Goal: Task Accomplishment & Management: Complete application form

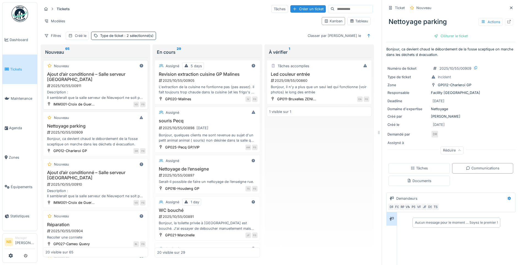
click at [99, 86] on div "2025/10/55/00911" at bounding box center [96, 85] width 99 height 5
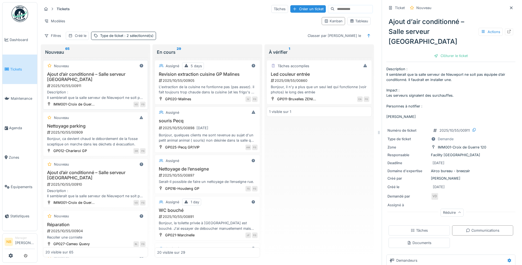
click at [105, 94] on div "Description : Il semblerait que la salle serveur de Nieuwport ne soit pas équip…" at bounding box center [95, 94] width 100 height 10
click at [110, 83] on div "Ajout d’air conditionné – Salle serveur Nieuwport 2025/10/55/00911 Description …" at bounding box center [95, 86] width 100 height 29
click at [105, 128] on h3 "Nettoyage parking" at bounding box center [95, 125] width 100 height 5
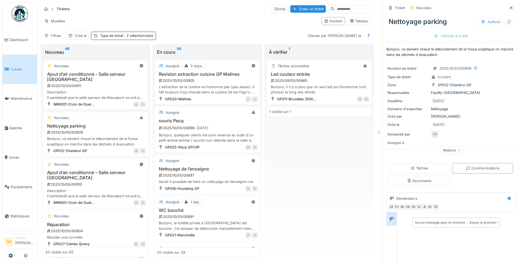
click at [124, 84] on div "2025/10/55/00911" at bounding box center [96, 85] width 99 height 5
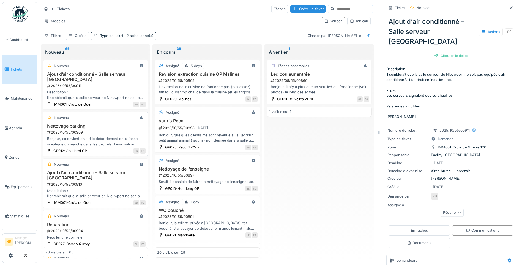
click at [114, 130] on div "2025/10/55/00909" at bounding box center [96, 132] width 99 height 5
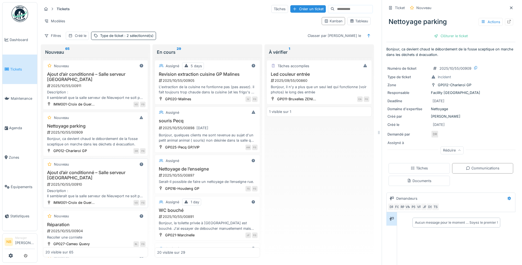
click at [115, 180] on h3 "Ajout d’air conditionné – Salle serveur Nieuwport" at bounding box center [95, 175] width 100 height 10
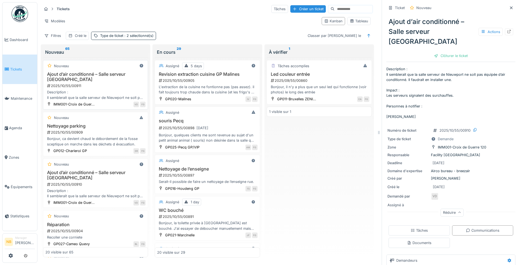
click at [143, 99] on div "Nouveau Ajout d’air conditionné – Salle serveur Nieuwport 2025/10/55/00911 Desc…" at bounding box center [95, 85] width 105 height 50
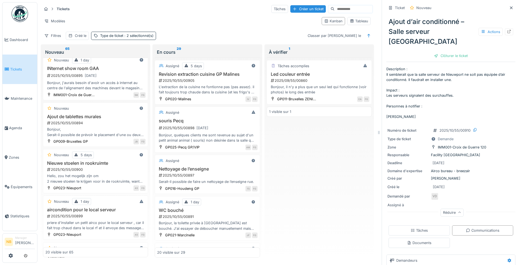
scroll to position [348, 0]
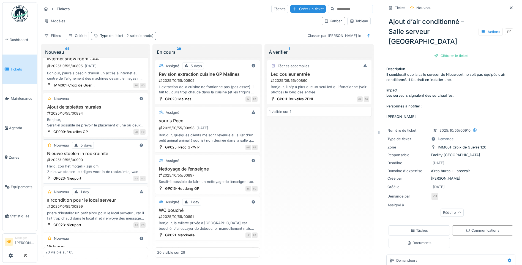
click at [118, 163] on div "Nieuwe stoelen in rookruimte 2025/10/55/00900 Hello, zou het mogelijk zijn om 2…" at bounding box center [95, 162] width 100 height 23
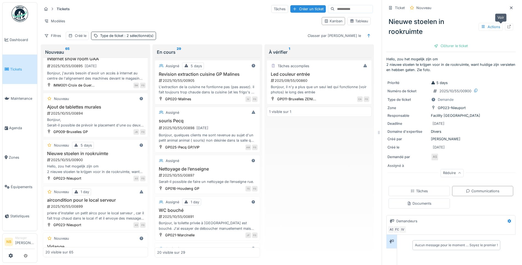
click at [507, 25] on icon at bounding box center [509, 27] width 4 height 4
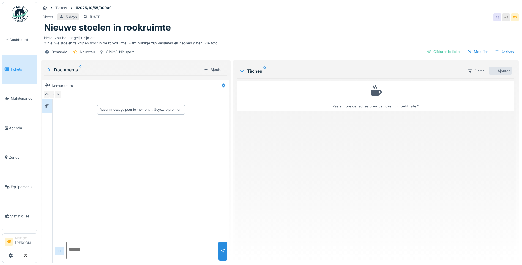
click at [507, 70] on div "Ajouter" at bounding box center [500, 70] width 23 height 7
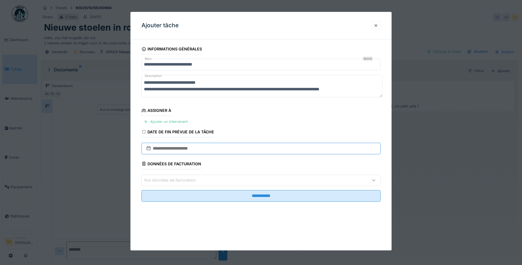
drag, startPoint x: 192, startPoint y: 147, endPoint x: 198, endPoint y: 146, distance: 6.4
click at [193, 147] on input "text" at bounding box center [261, 149] width 239 height 12
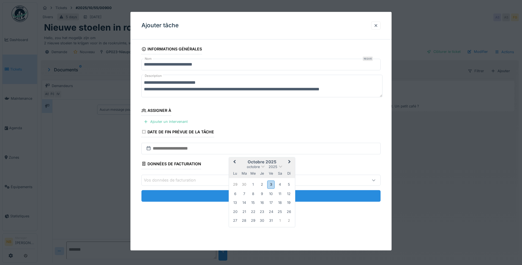
click at [271, 200] on div "17" at bounding box center [270, 202] width 7 height 7
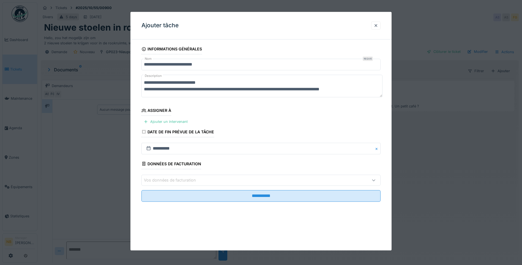
click at [205, 179] on div "Vos données de facturation" at bounding box center [247, 180] width 206 height 6
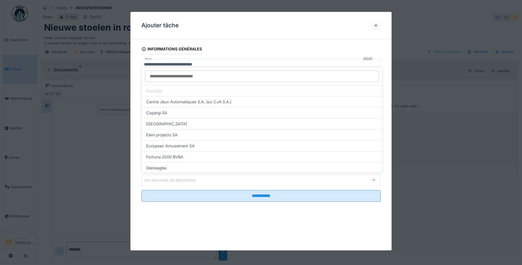
click at [170, 69] on div at bounding box center [262, 76] width 241 height 18
click at [165, 74] on input at bounding box center [262, 76] width 234 height 12
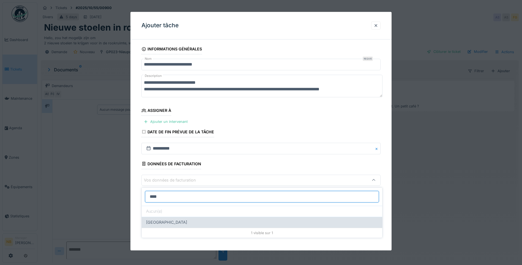
type input "****"
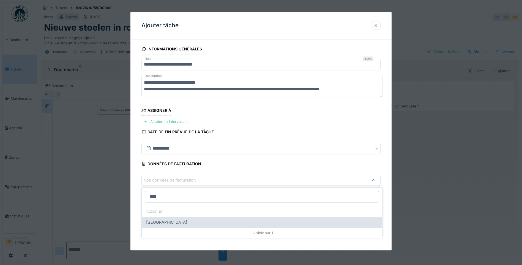
click at [181, 222] on div "[GEOGRAPHIC_DATA]" at bounding box center [262, 222] width 232 height 6
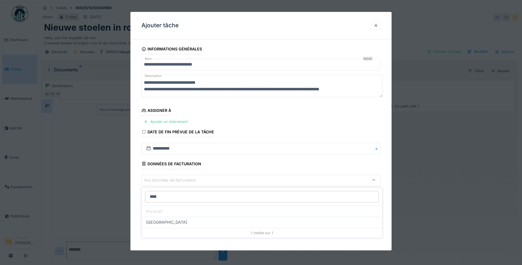
type input "*"
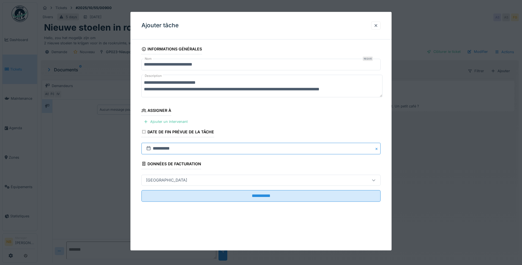
click at [297, 153] on input "**********" at bounding box center [261, 149] width 239 height 12
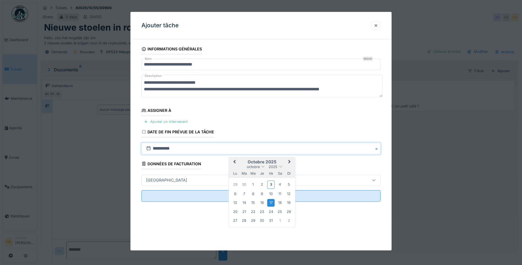
click at [295, 129] on fieldset "**********" at bounding box center [261, 125] width 239 height 162
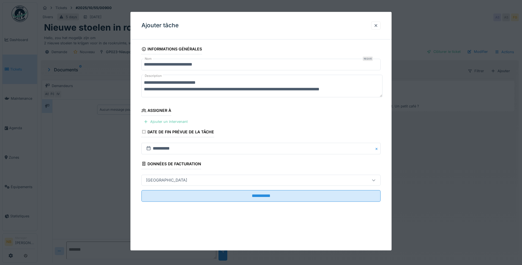
click at [177, 122] on div "Ajouter un intervenant" at bounding box center [166, 121] width 48 height 7
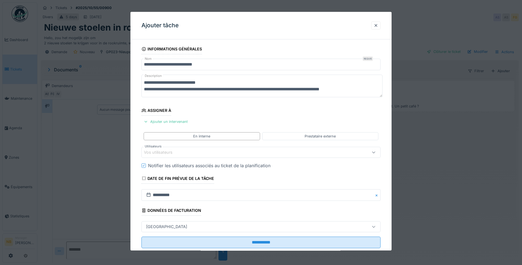
click at [216, 149] on div "Vos utilisateurs" at bounding box center [247, 152] width 206 height 6
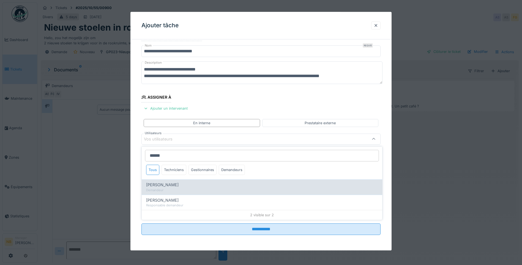
type input "******"
click at [184, 188] on div "Demandeur" at bounding box center [262, 190] width 232 height 5
type input "****"
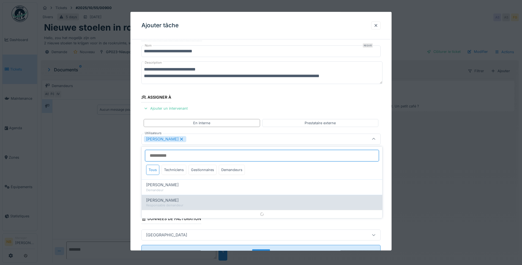
scroll to position [21, 0]
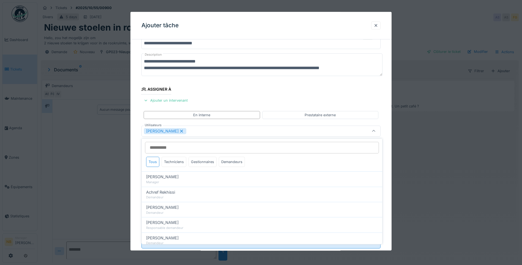
click at [306, 94] on fieldset "**********" at bounding box center [261, 138] width 239 height 230
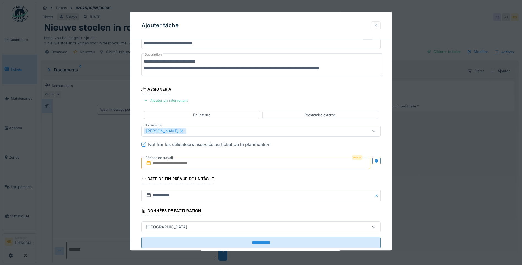
click at [192, 164] on input "text" at bounding box center [256, 163] width 229 height 12
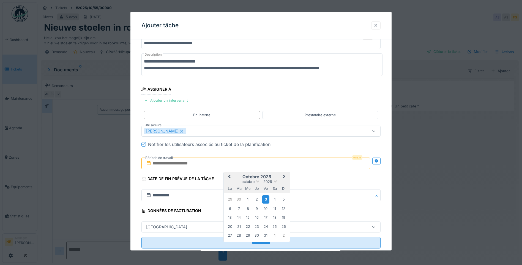
click at [268, 199] on div "3" at bounding box center [265, 199] width 7 height 8
click at [268, 215] on div "17" at bounding box center [265, 217] width 7 height 7
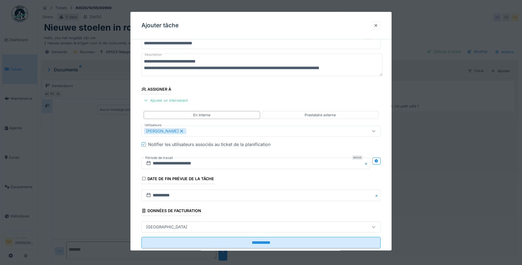
scroll to position [0, 0]
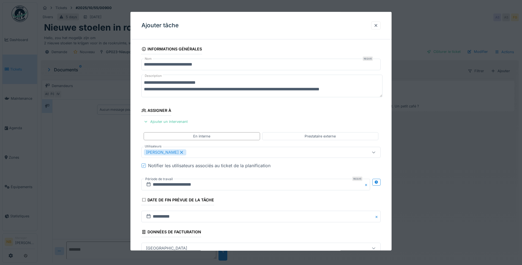
click at [367, 88] on textarea "**********" at bounding box center [262, 86] width 241 height 23
click at [145, 83] on textarea "**********" at bounding box center [262, 86] width 241 height 23
drag, startPoint x: 145, startPoint y: 83, endPoint x: 375, endPoint y: 92, distance: 229.8
click at [375, 92] on textarea "**********" at bounding box center [262, 86] width 241 height 23
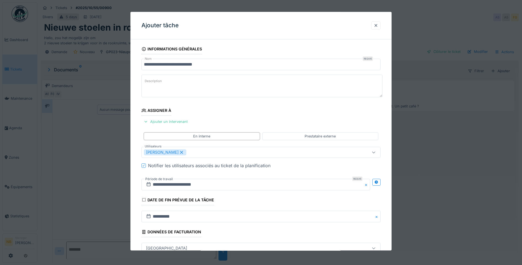
paste textarea "**********"
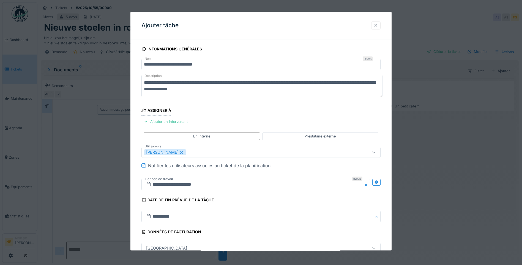
type textarea "**********"
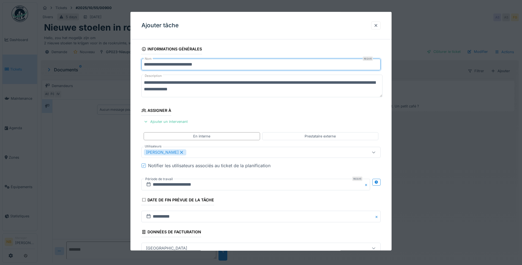
drag, startPoint x: 143, startPoint y: 63, endPoint x: 259, endPoint y: 65, distance: 116.5
click at [259, 65] on input "**********" at bounding box center [261, 65] width 239 height 12
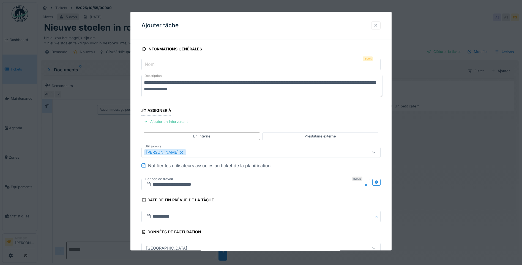
paste input "**********"
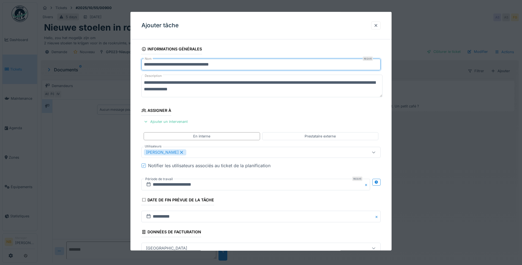
type input "**********"
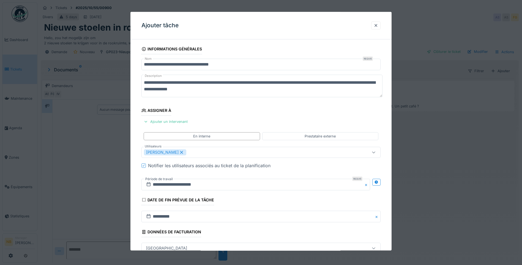
click at [242, 89] on textarea "**********" at bounding box center [262, 86] width 241 height 23
click at [313, 137] on div "Prestataire externe" at bounding box center [320, 136] width 31 height 5
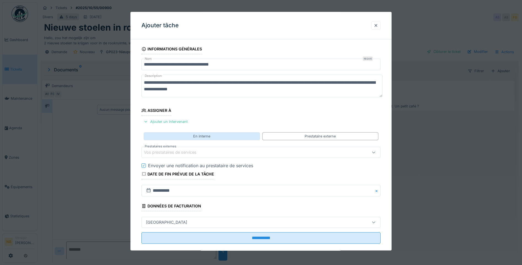
click at [229, 133] on div "En interne" at bounding box center [202, 136] width 116 height 8
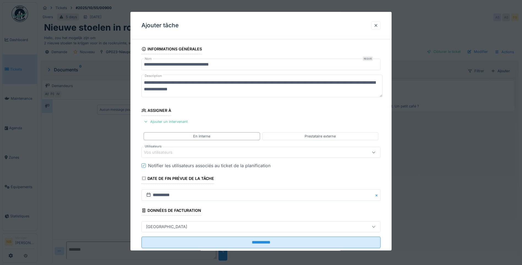
click at [232, 153] on div "Vos utilisateurs" at bounding box center [247, 152] width 206 height 6
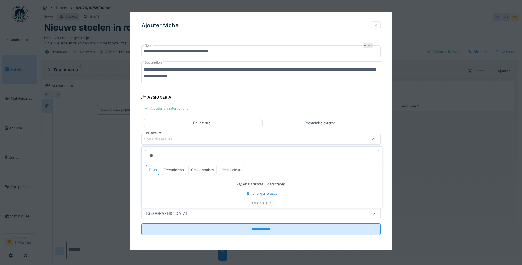
type input "*"
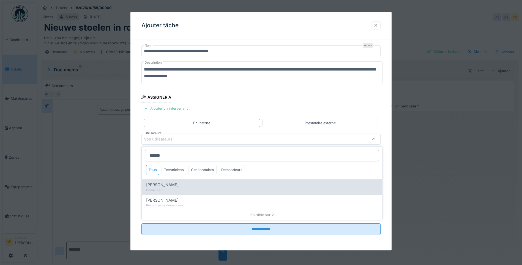
type input "******"
drag, startPoint x: 186, startPoint y: 185, endPoint x: 189, endPoint y: 183, distance: 3.7
click at [186, 186] on div "[PERSON_NAME]" at bounding box center [262, 185] width 232 height 6
type input "****"
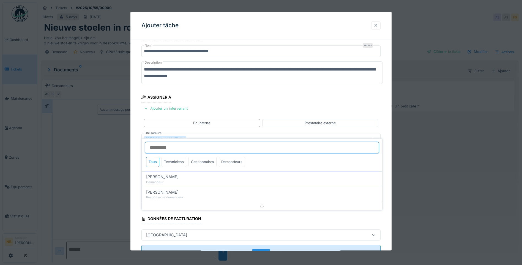
scroll to position [21, 0]
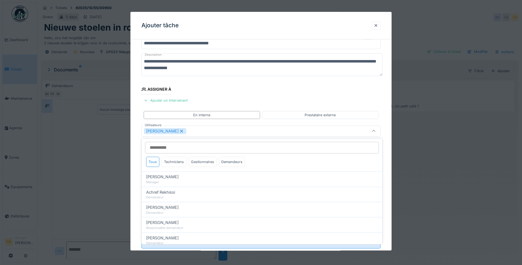
click at [306, 104] on fieldset "**********" at bounding box center [261, 138] width 239 height 230
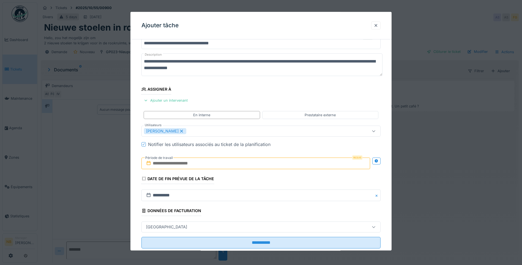
click at [243, 162] on input "text" at bounding box center [256, 163] width 229 height 12
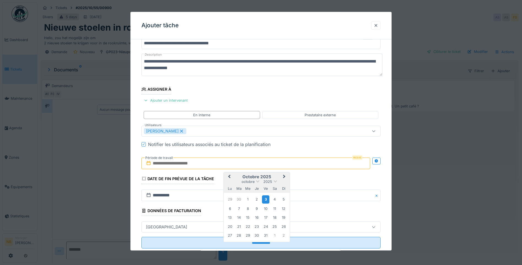
click at [264, 200] on div "3" at bounding box center [265, 199] width 7 height 8
drag, startPoint x: 264, startPoint y: 216, endPoint x: 268, endPoint y: 213, distance: 4.0
click at [265, 216] on div "17" at bounding box center [265, 217] width 7 height 7
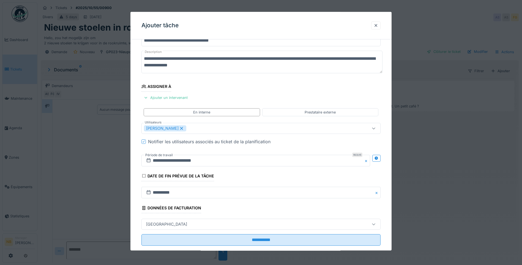
scroll to position [35, 0]
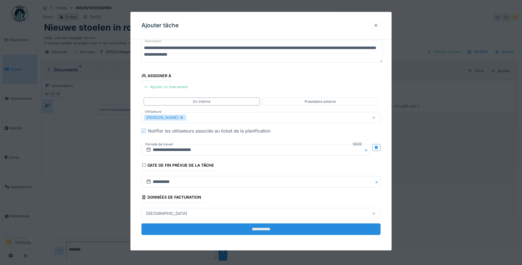
click at [302, 224] on input "**********" at bounding box center [261, 229] width 239 height 12
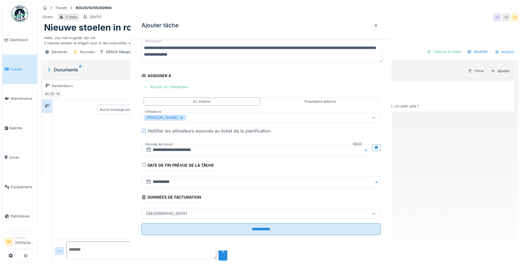
scroll to position [0, 0]
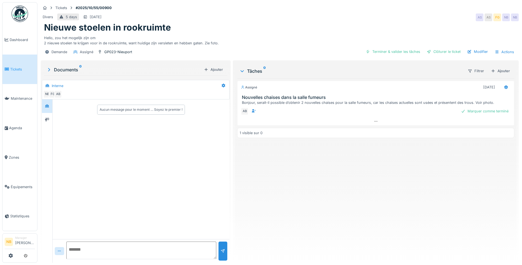
click at [12, 67] on span "Tickets" at bounding box center [22, 69] width 25 height 5
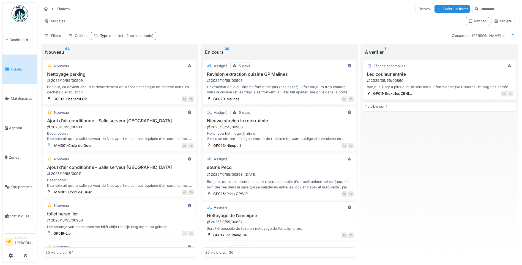
click at [295, 123] on h3 "Nieuwe stoelen in rookruimte" at bounding box center [279, 120] width 148 height 5
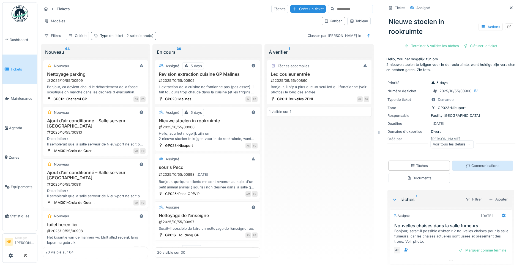
click at [479, 168] on div "Communications" at bounding box center [483, 165] width 34 height 5
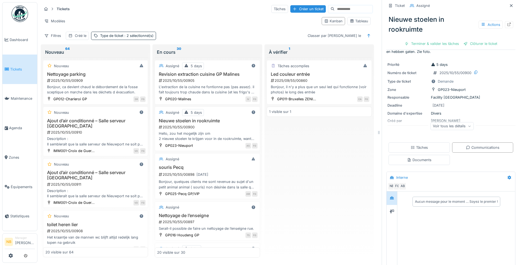
scroll to position [19, 0]
click at [452, 125] on div "Voir tous les détails" at bounding box center [452, 125] width 43 height 8
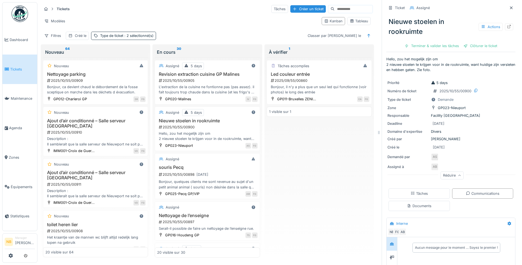
scroll to position [0, 0]
click at [82, 73] on h3 "Nettoyage parking" at bounding box center [95, 74] width 100 height 5
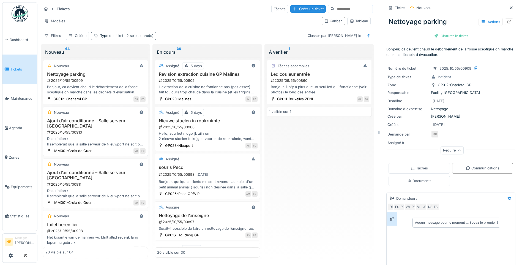
click at [123, 129] on h3 "Ajout d’air conditionné – Salle serveur Nieuwport" at bounding box center [95, 123] width 100 height 10
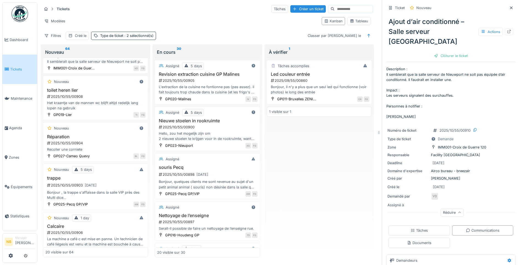
scroll to position [140, 0]
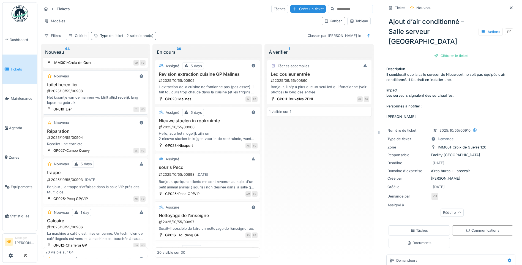
click at [114, 83] on h3 "toilet heren lier" at bounding box center [95, 84] width 100 height 5
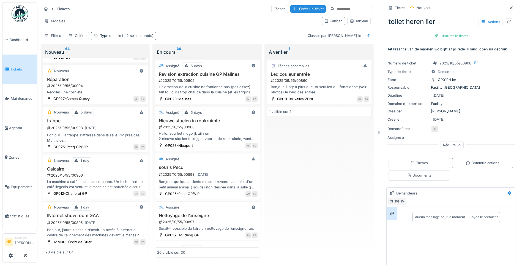
scroll to position [196, 0]
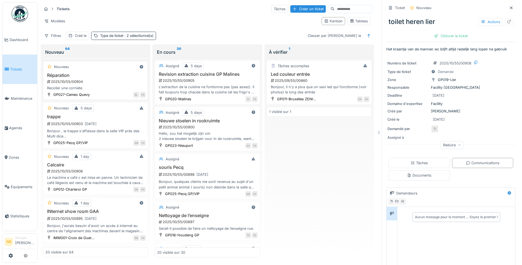
drag, startPoint x: 109, startPoint y: 80, endPoint x: 111, endPoint y: 83, distance: 3.7
click at [109, 80] on div "2025/10/55/00904" at bounding box center [96, 81] width 99 height 5
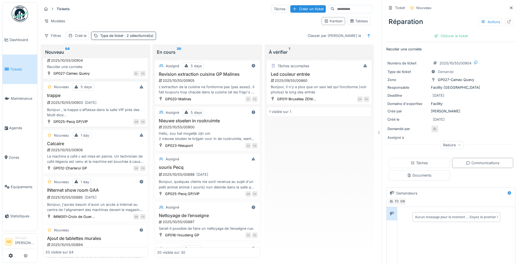
drag, startPoint x: 115, startPoint y: 92, endPoint x: 116, endPoint y: 121, distance: 28.7
click at [115, 92] on div "Nouveau 5 days trappe 2025/10/55/00903 31/10/2025 Bonjour , la trappe s'affaiss…" at bounding box center [95, 104] width 105 height 46
click at [117, 145] on h3 "Calcaire" at bounding box center [95, 143] width 100 height 5
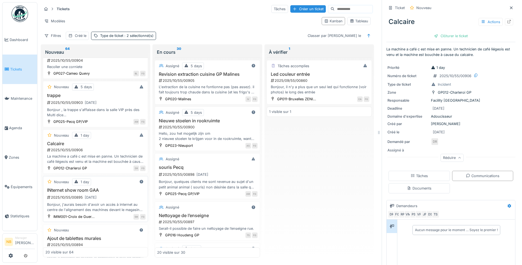
drag, startPoint x: 125, startPoint y: 198, endPoint x: 131, endPoint y: 197, distance: 5.9
click at [127, 198] on div "2025/10/55/00895 03/10/2025" at bounding box center [96, 197] width 99 height 7
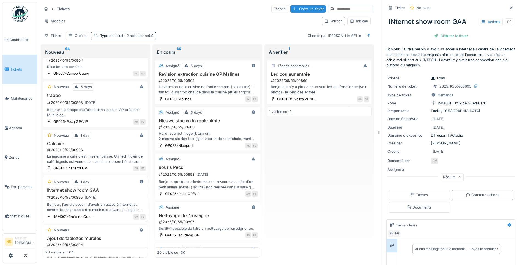
scroll to position [281, 0]
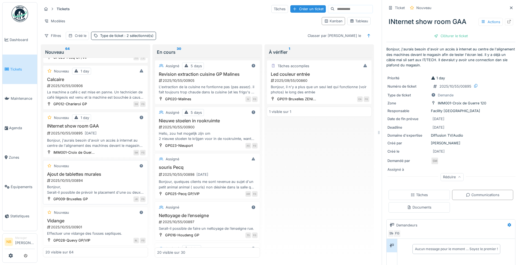
click at [118, 179] on div "2025/10/55/00894" at bounding box center [96, 180] width 99 height 5
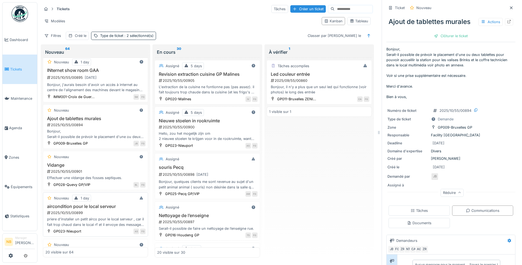
scroll to position [345, 0]
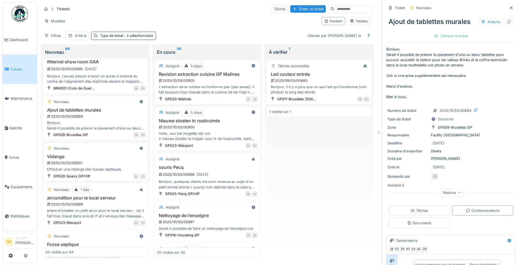
click at [104, 160] on div "Vidange 2025/10/55/00901 Effectuer une vidange des fosses septiques." at bounding box center [95, 163] width 100 height 18
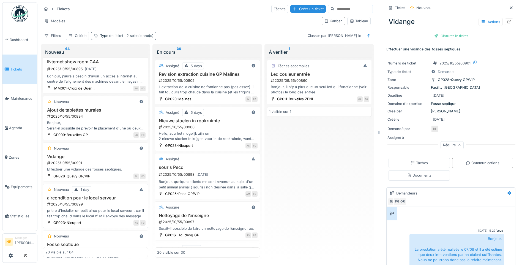
scroll to position [95, 0]
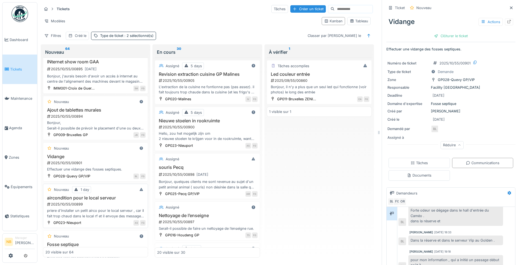
click at [120, 193] on div "Nouveau 1 day" at bounding box center [95, 189] width 100 height 7
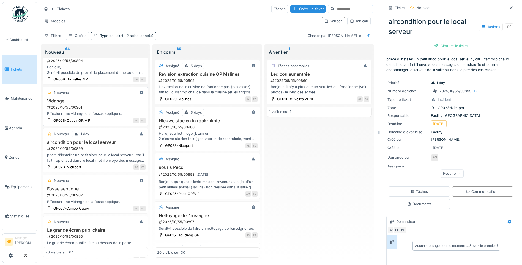
scroll to position [410, 0]
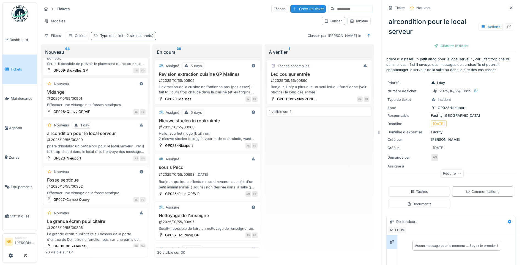
click at [110, 179] on h3 "Fosse septique" at bounding box center [95, 179] width 100 height 5
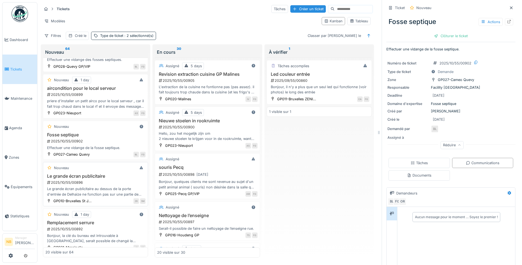
scroll to position [474, 0]
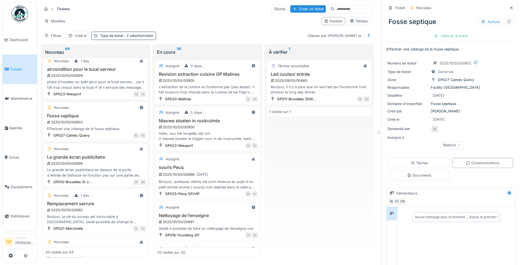
click at [120, 165] on div "2025/10/55/00896" at bounding box center [96, 163] width 99 height 5
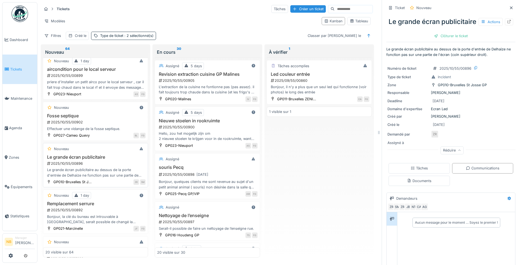
scroll to position [538, 0]
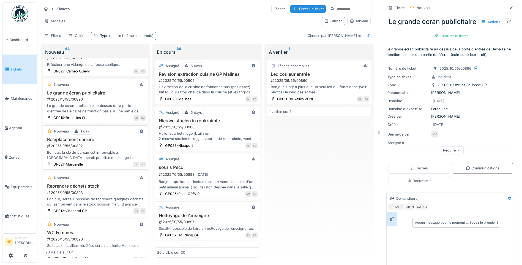
click at [112, 149] on div "Remplacement serrure 2025/10/55/00892 Bonjour, la clé du bureau est introuvable…" at bounding box center [95, 148] width 100 height 23
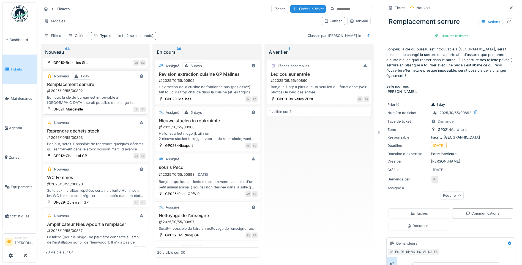
scroll to position [602, 0]
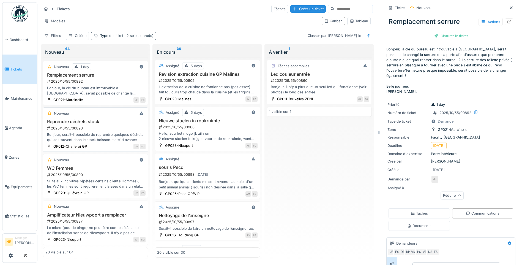
click at [119, 122] on h3 "Reprendre déchets stock" at bounding box center [95, 121] width 100 height 5
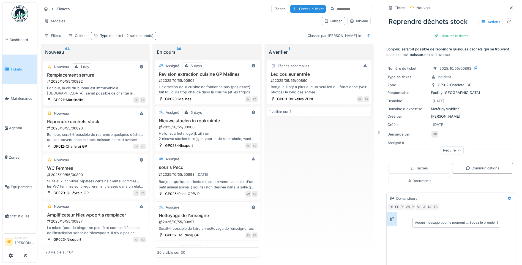
click at [113, 168] on h3 "WC Femmes" at bounding box center [95, 167] width 100 height 5
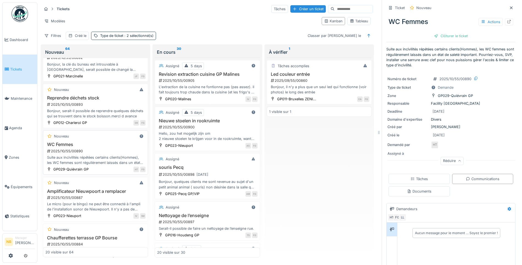
scroll to position [667, 0]
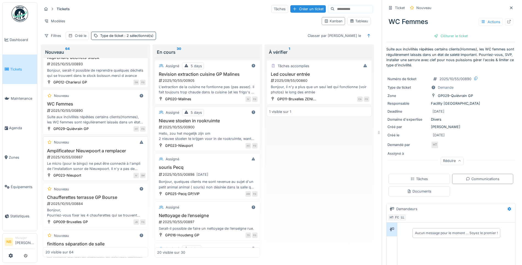
click at [117, 151] on h3 "Amplificateur Nieuwpoort a remplacer" at bounding box center [95, 150] width 100 height 5
